Goal: Use online tool/utility: Utilize a website feature to perform a specific function

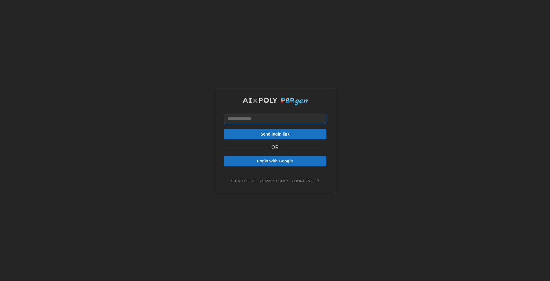
click at [262, 120] on input at bounding box center [275, 119] width 103 height 11
type input "*"
click at [260, 152] on div "* Send login link OR Login with Google terms of use privacy policy cookie policy" at bounding box center [275, 140] width 103 height 86
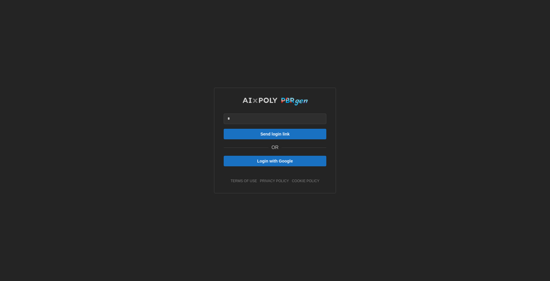
click at [259, 159] on span "Login with Google" at bounding box center [275, 161] width 36 height 10
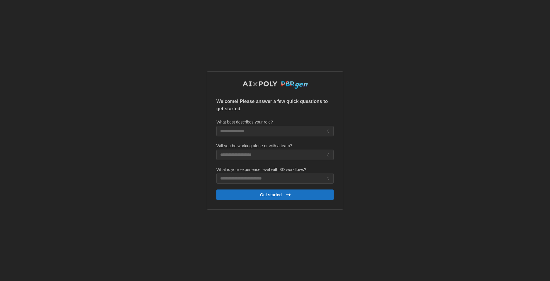
click at [73, 138] on div "Welcome! Please answer a few quick questions to get started. What best describe…" at bounding box center [275, 140] width 550 height 281
click at [240, 132] on input "What best describes your role?" at bounding box center [274, 131] width 117 height 11
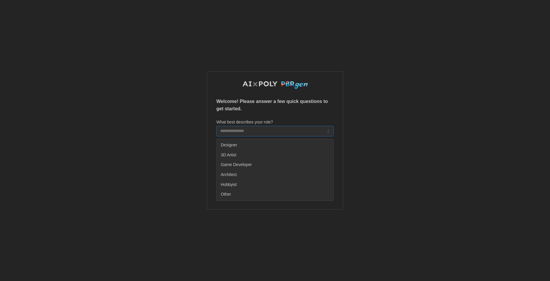
click at [229, 186] on span "Hobbyist" at bounding box center [229, 185] width 16 height 6
type input "********"
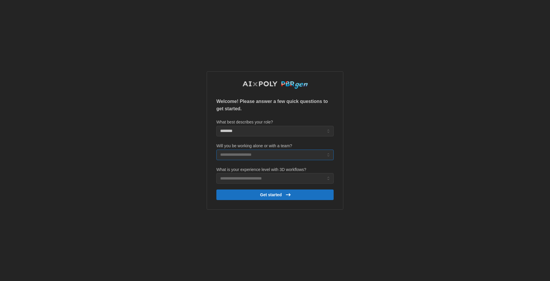
click at [246, 154] on input "Will you be working alone or with a team?" at bounding box center [274, 155] width 117 height 11
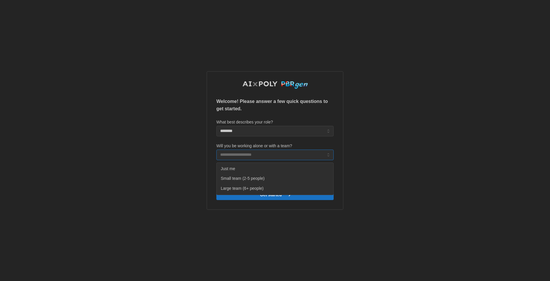
click at [245, 172] on div "Just me" at bounding box center [275, 169] width 114 height 10
type input "*******"
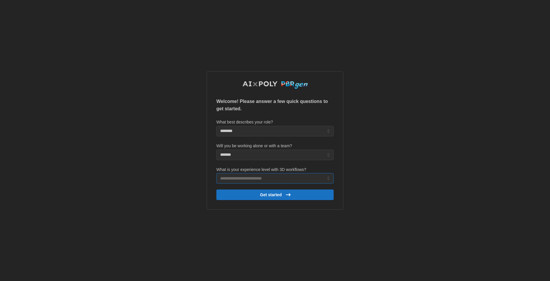
click at [250, 179] on input "What is your experience level with 3D workflows?" at bounding box center [274, 178] width 117 height 11
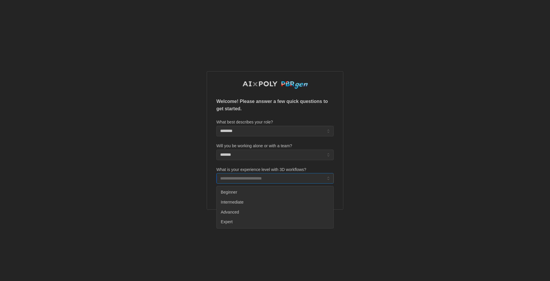
click at [240, 193] on div "Beginner" at bounding box center [275, 192] width 114 height 10
type input "********"
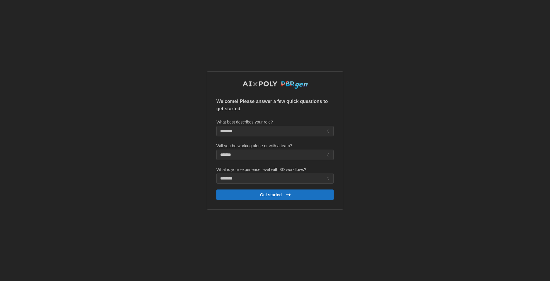
click at [245, 195] on span "Get started" at bounding box center [276, 195] width 108 height 10
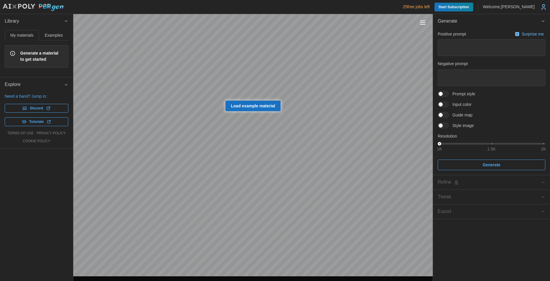
click at [253, 108] on span "Load example material" at bounding box center [253, 106] width 44 height 10
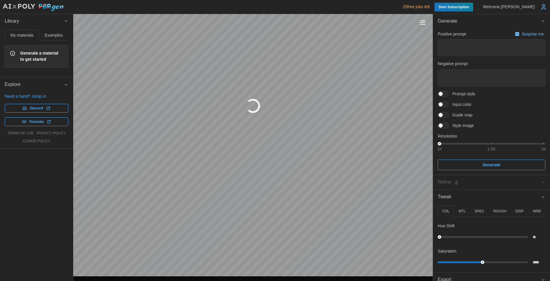
type textarea "*"
type textarea "**********"
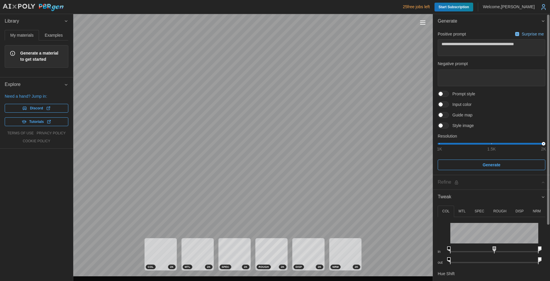
click at [443, 115] on span at bounding box center [446, 114] width 7 height 5
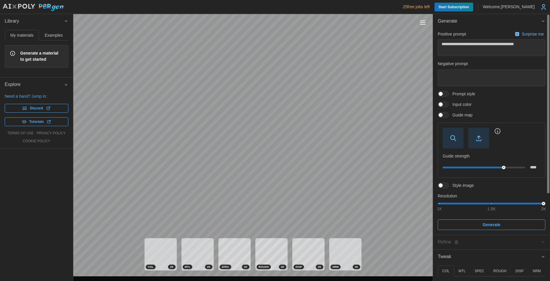
click at [443, 114] on span at bounding box center [446, 114] width 7 height 5
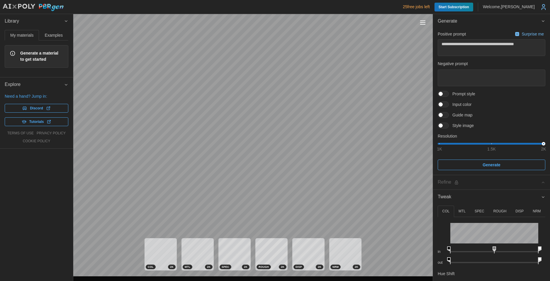
click at [50, 38] on button "Examples" at bounding box center [53, 35] width 29 height 11
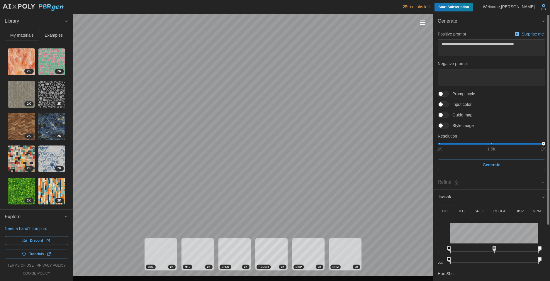
click at [447, 95] on span at bounding box center [446, 93] width 7 height 5
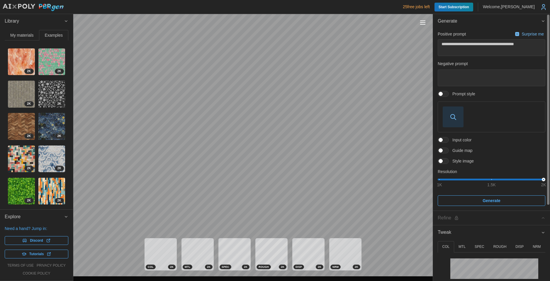
click at [453, 122] on span "button" at bounding box center [453, 117] width 20 height 20
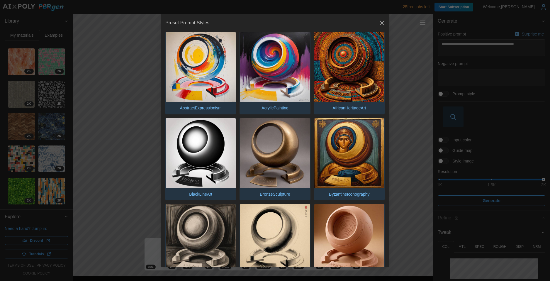
click at [380, 24] on icon "button" at bounding box center [382, 23] width 4 height 4
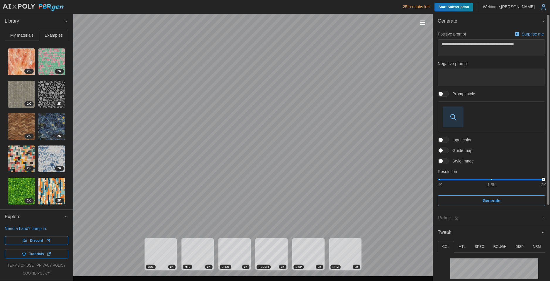
click at [443, 94] on span at bounding box center [441, 94] width 4 height 4
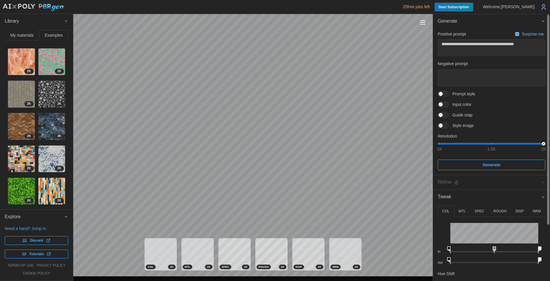
click at [443, 127] on span at bounding box center [446, 125] width 7 height 5
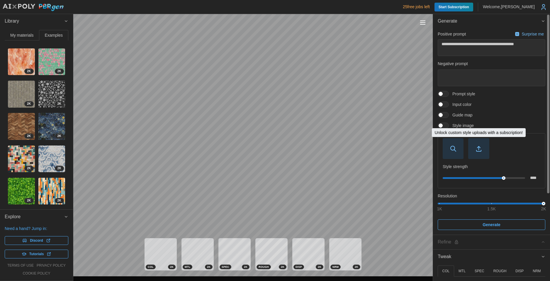
click at [477, 150] on icon "button" at bounding box center [478, 148] width 7 height 7
click at [443, 125] on span at bounding box center [441, 125] width 4 height 4
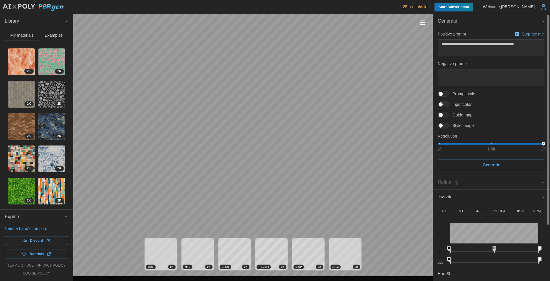
click at [443, 114] on span at bounding box center [446, 114] width 7 height 5
type textarea "*"
